Goal: Task Accomplishment & Management: Use online tool/utility

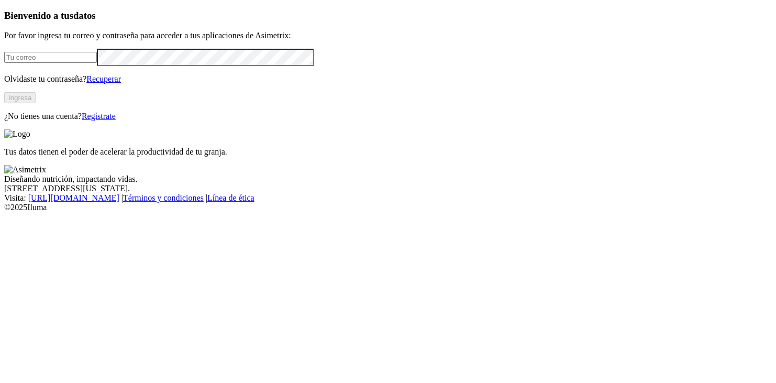
click at [97, 63] on input "email" at bounding box center [50, 57] width 93 height 11
type input "[EMAIL_ADDRESS][DOMAIN_NAME]"
click at [36, 103] on button "Ingresa" at bounding box center [19, 97] width 31 height 11
